Goal: Transaction & Acquisition: Subscribe to service/newsletter

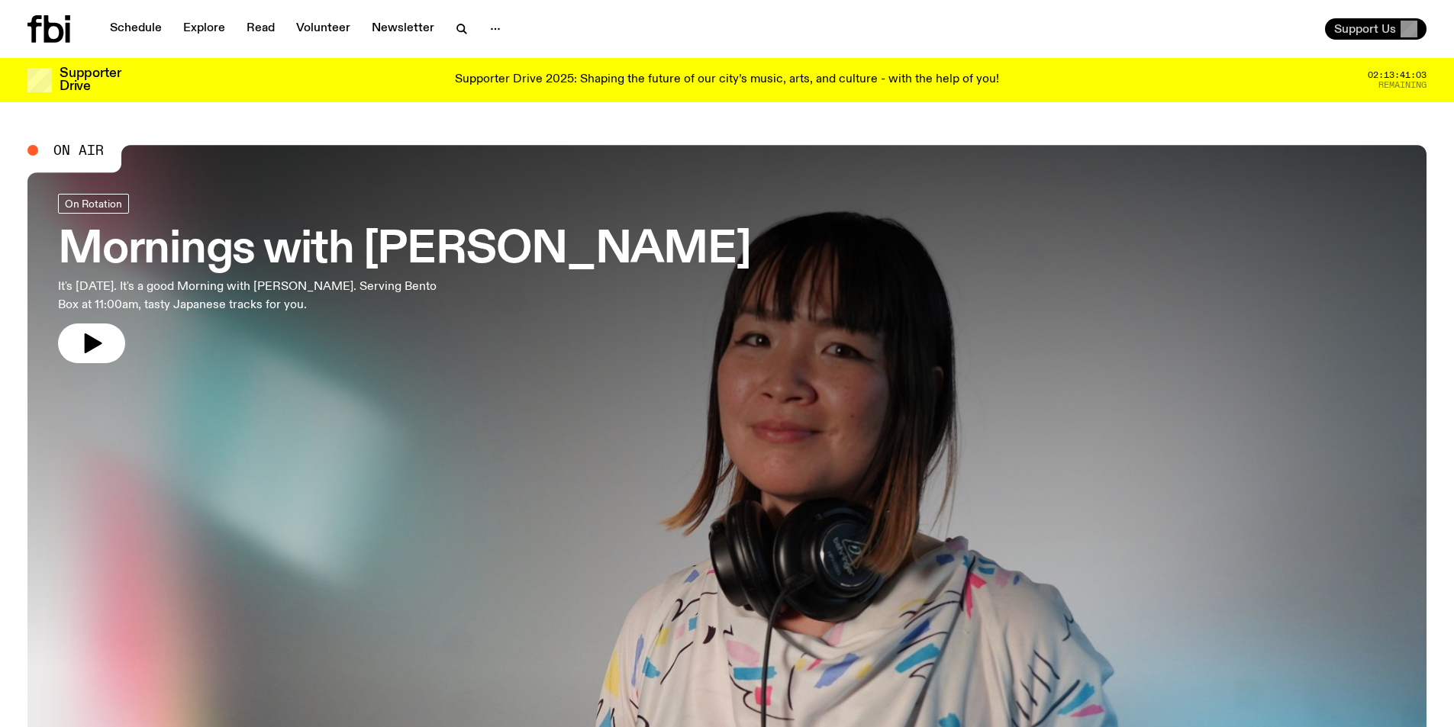
click at [1392, 34] on span "Support Us" at bounding box center [1365, 29] width 62 height 14
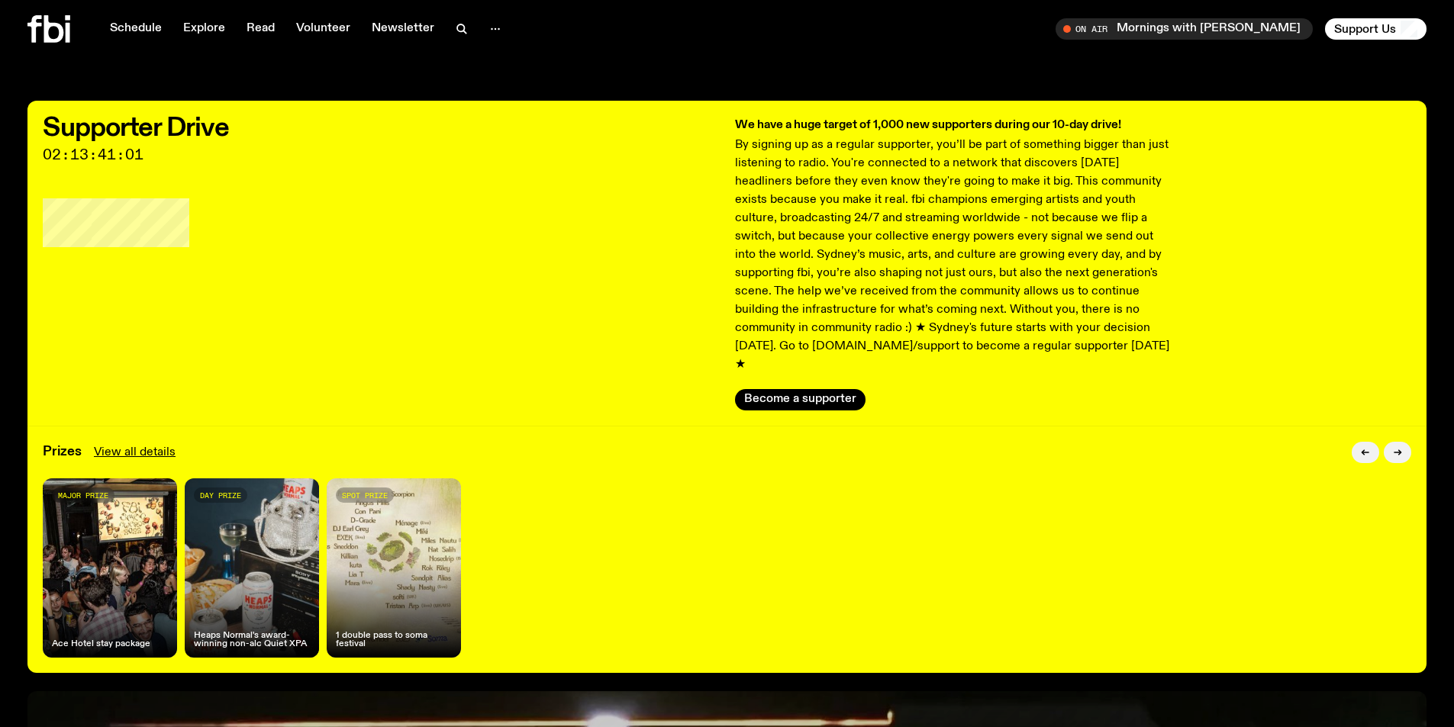
click at [808, 393] on div "Supporter Drive 02:13:41:01 We have a huge target of 1,000 new supporters durin…" at bounding box center [726, 263] width 1399 height 325
click at [808, 389] on button "Become a supporter" at bounding box center [800, 399] width 131 height 21
click at [1347, 27] on span "Support Us" at bounding box center [1365, 29] width 62 height 14
click at [715, 40] on div "Schedule Explore Read Volunteer Newsletter" at bounding box center [374, 28] width 694 height 27
click at [153, 34] on link "Schedule" at bounding box center [136, 28] width 70 height 21
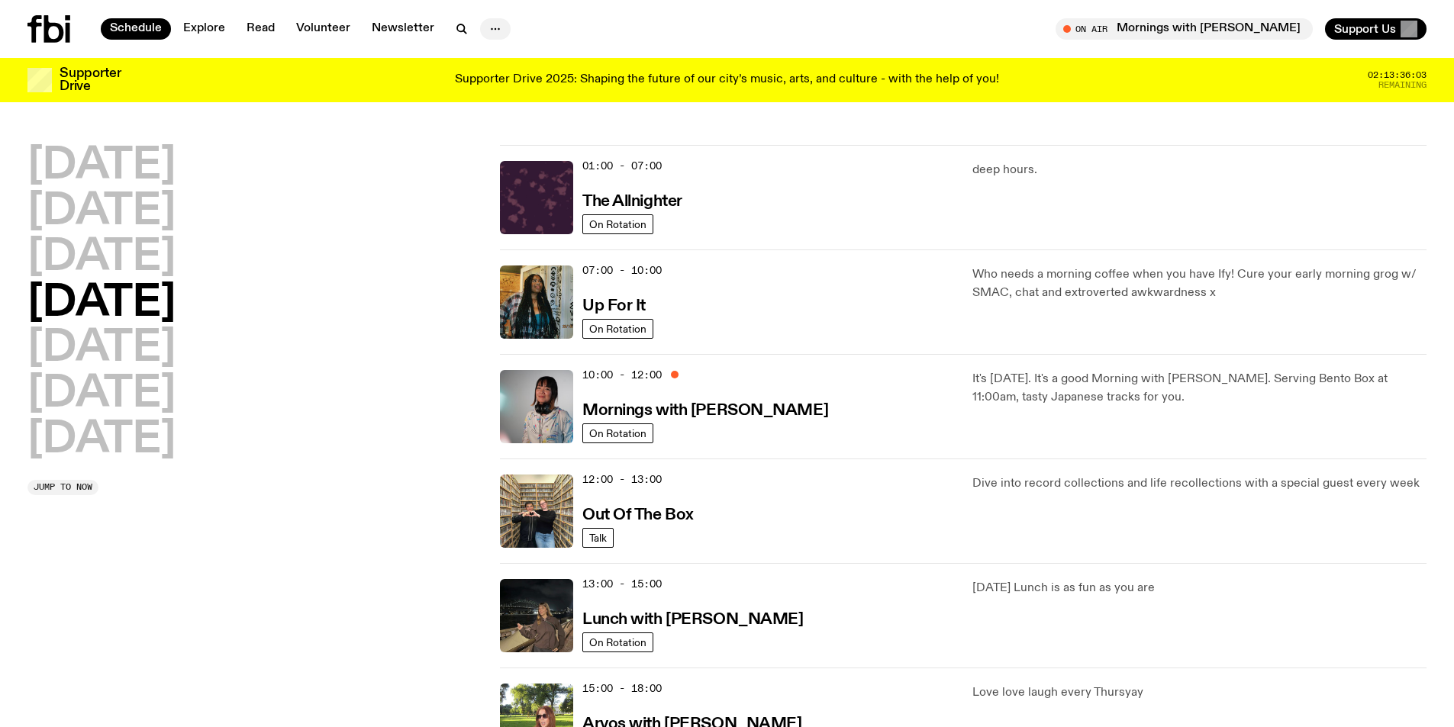
click at [486, 27] on icon "button" at bounding box center [495, 29] width 18 height 18
click at [1357, 30] on span "Support Us" at bounding box center [1365, 29] width 62 height 14
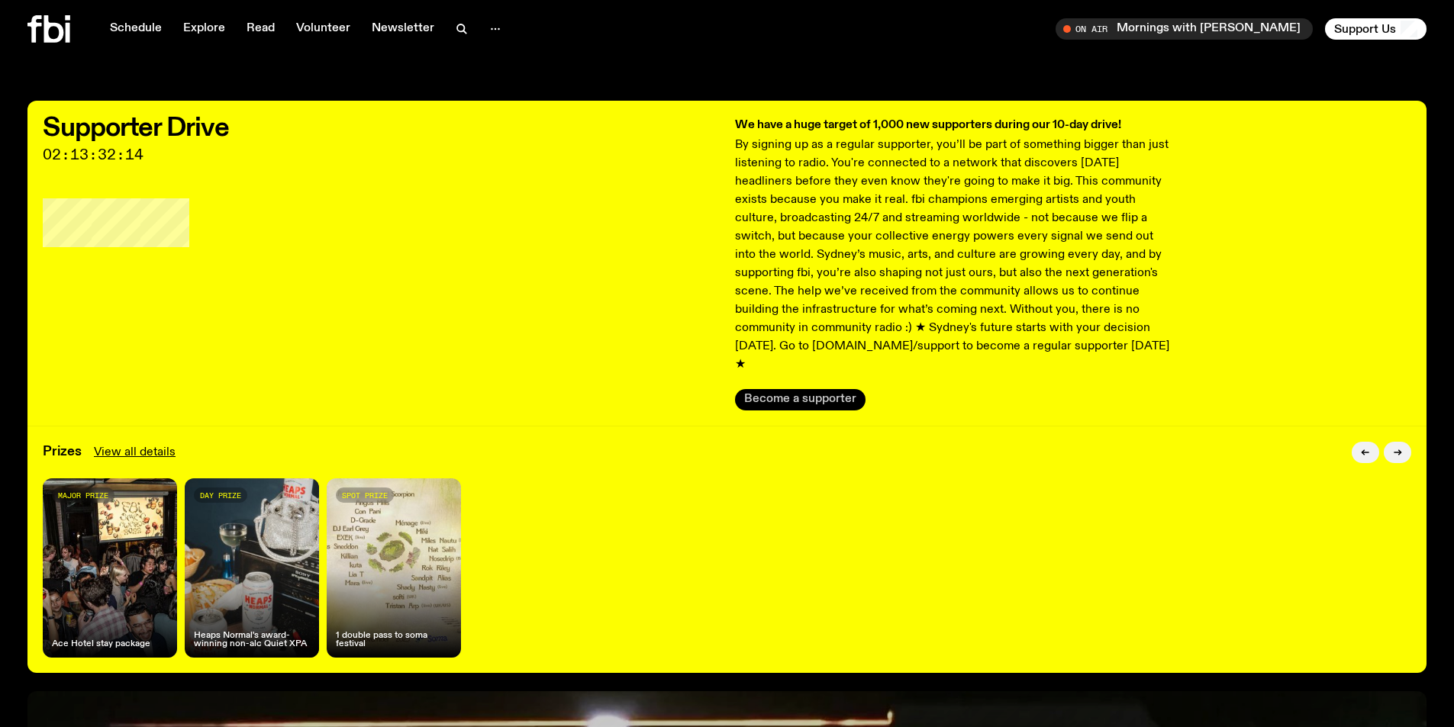
click at [814, 389] on button "Become a supporter" at bounding box center [800, 399] width 131 height 21
